Goal: Task Accomplishment & Management: Use online tool/utility

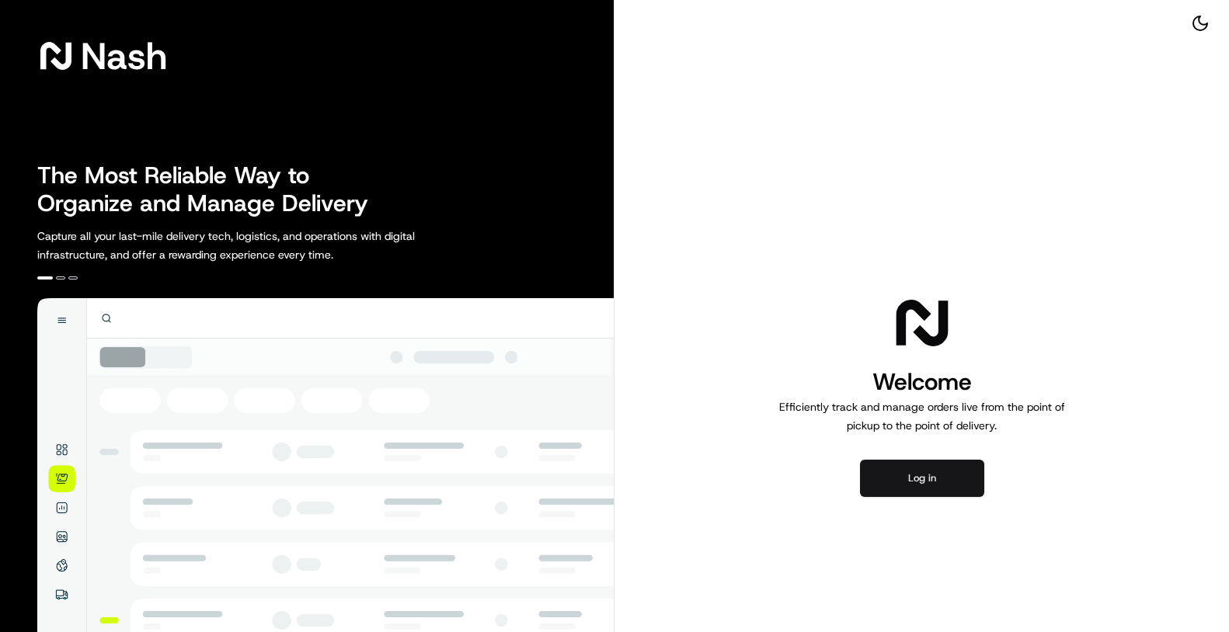
click at [950, 486] on button "Log in" at bounding box center [922, 478] width 124 height 37
